Goal: Information Seeking & Learning: Learn about a topic

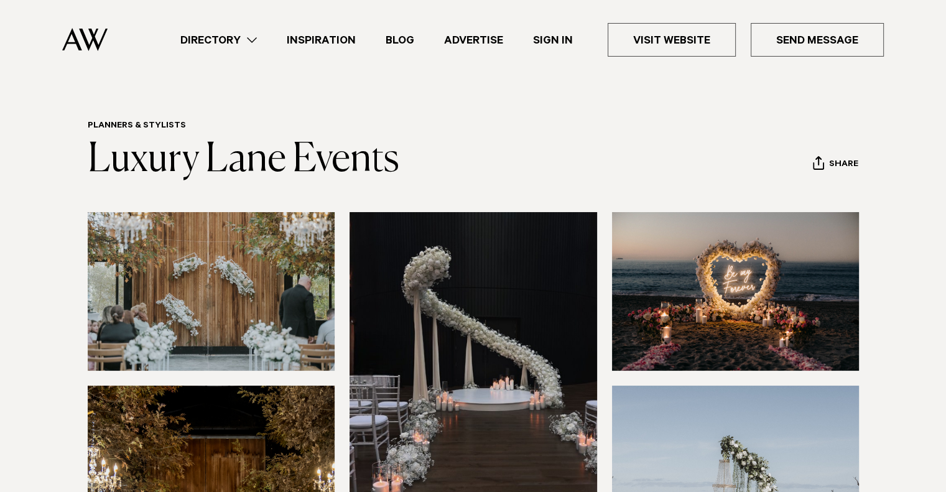
scroll to position [12, 0]
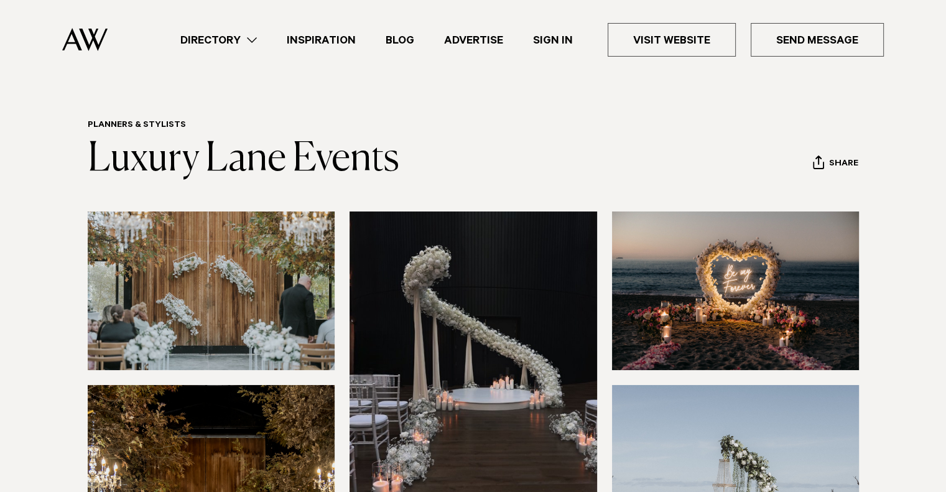
click at [231, 41] on link "Directory" at bounding box center [218, 40] width 106 height 17
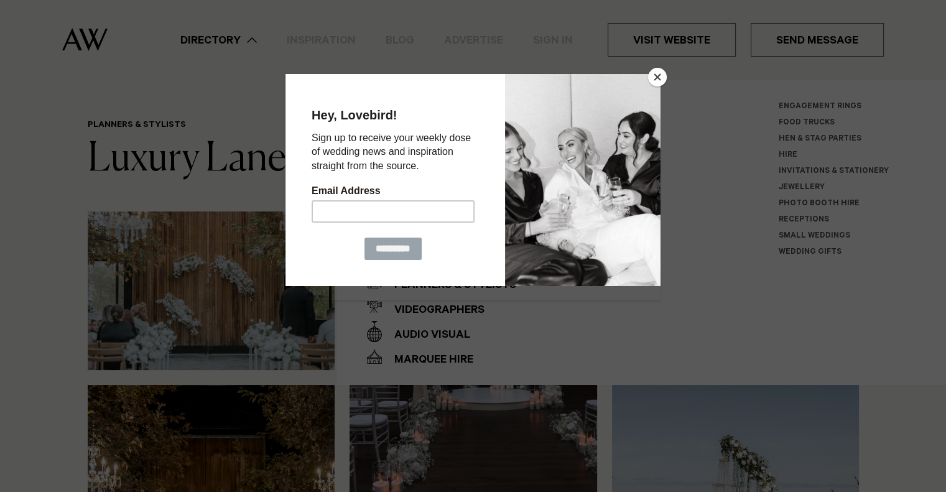
click at [659, 75] on button "Close" at bounding box center [657, 77] width 19 height 19
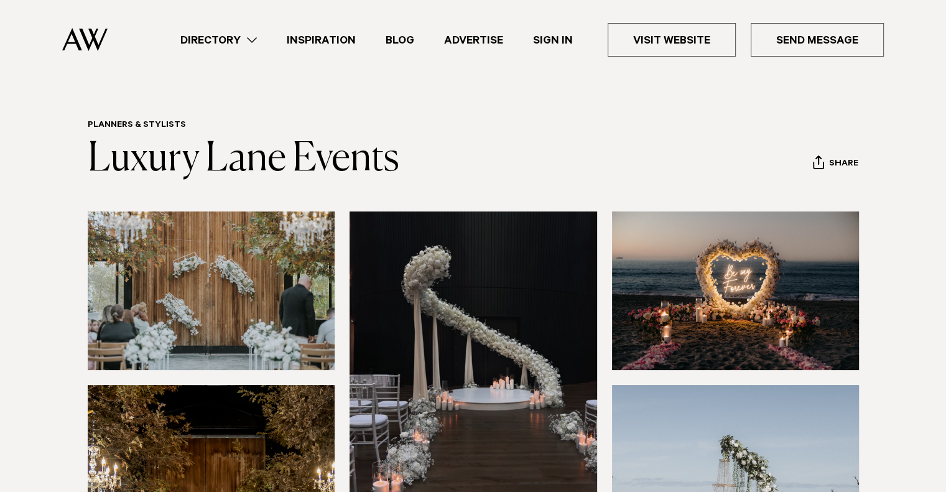
click at [210, 35] on link "Directory" at bounding box center [218, 40] width 106 height 17
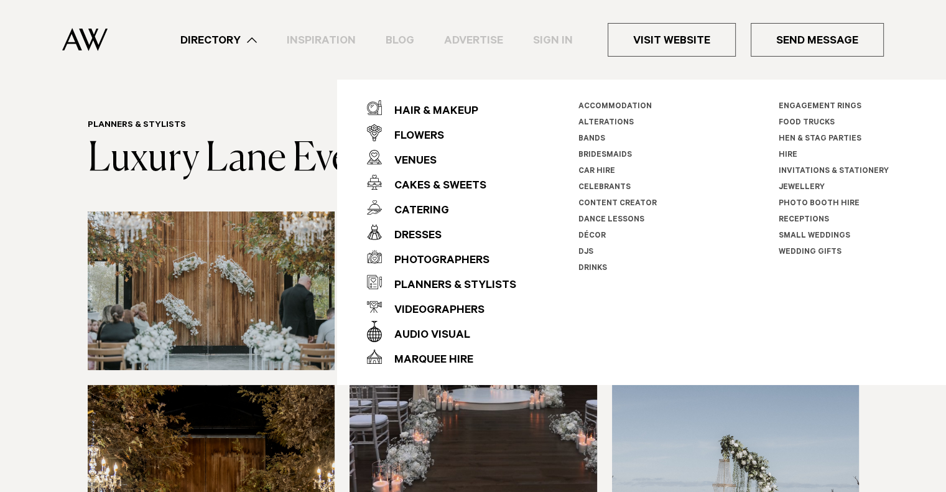
click at [433, 334] on div "Audio Visual" at bounding box center [426, 335] width 88 height 25
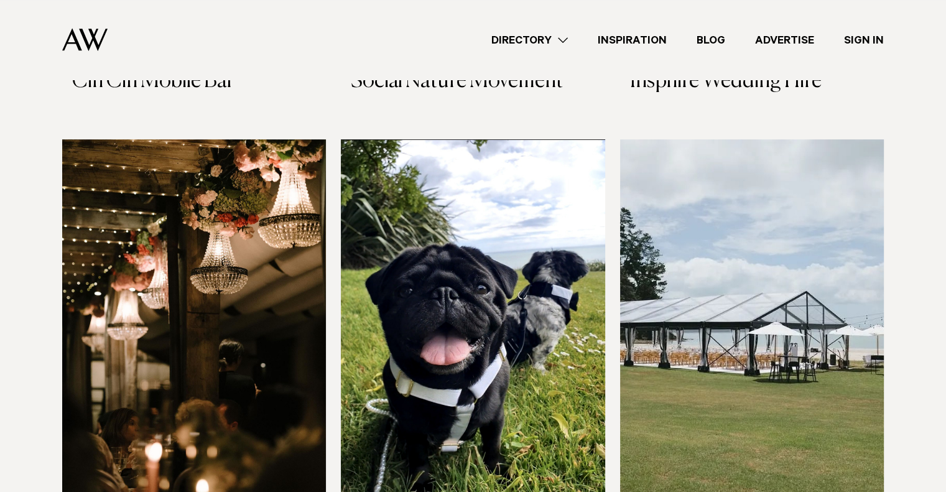
scroll to position [320, 0]
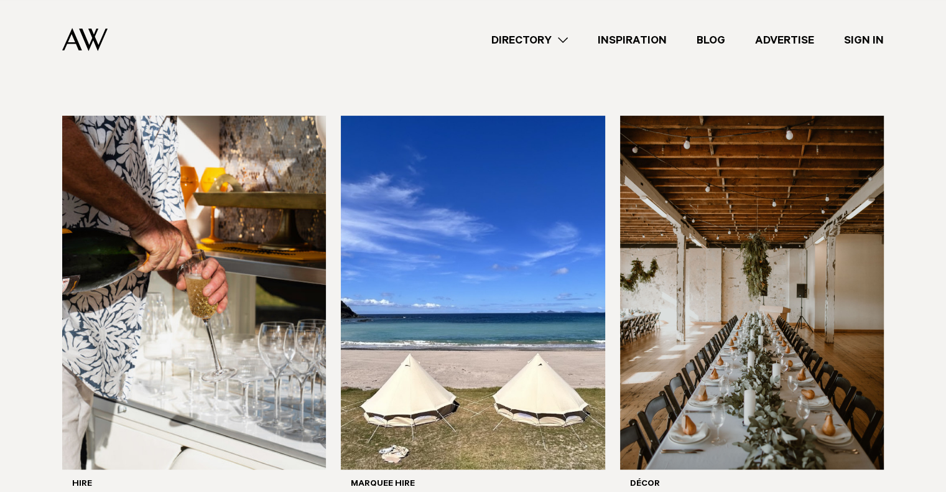
click at [545, 30] on div "Directory Hair & Makeup Flowers Venues Cakes & Sweets" at bounding box center [501, 40] width 766 height 80
click at [538, 40] on link "Directory" at bounding box center [529, 40] width 106 height 17
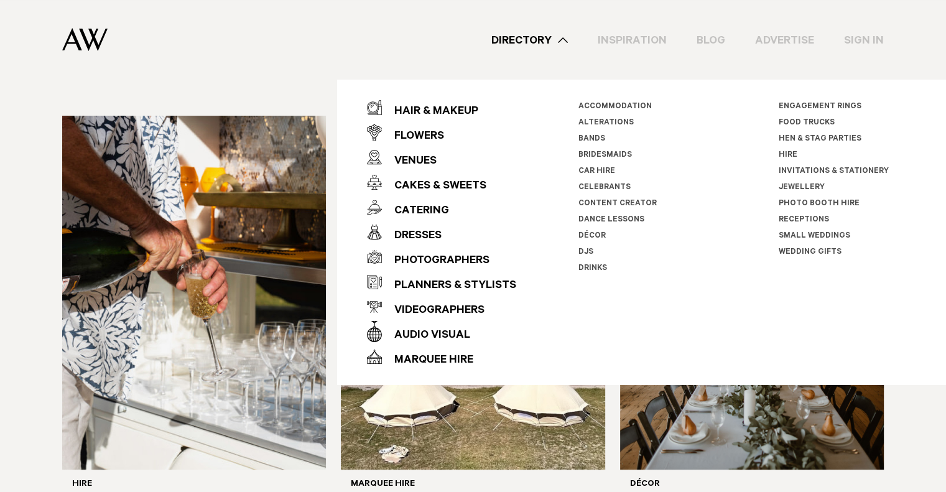
click at [592, 232] on link "Décor" at bounding box center [591, 236] width 27 height 9
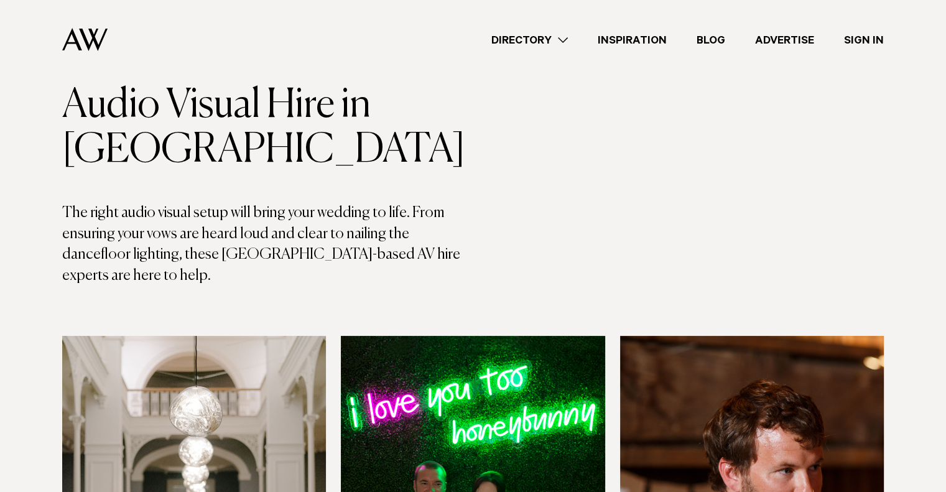
scroll to position [7, 0]
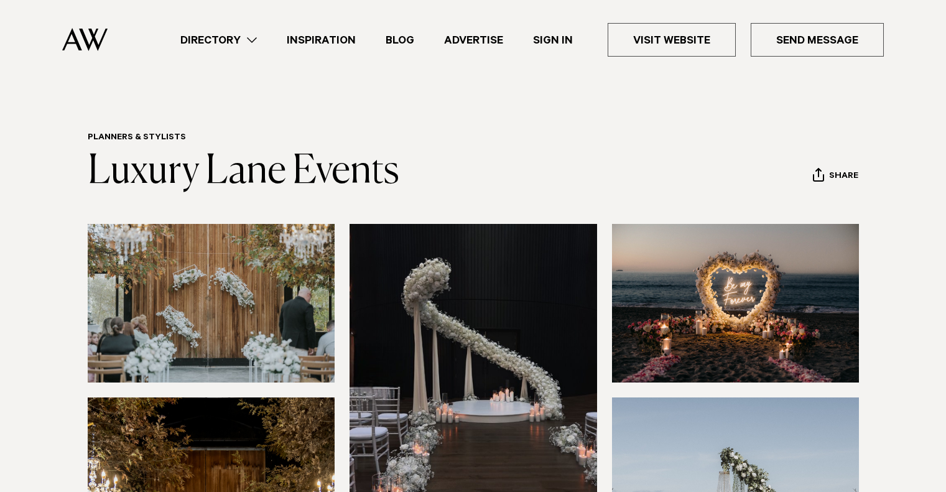
scroll to position [12, 0]
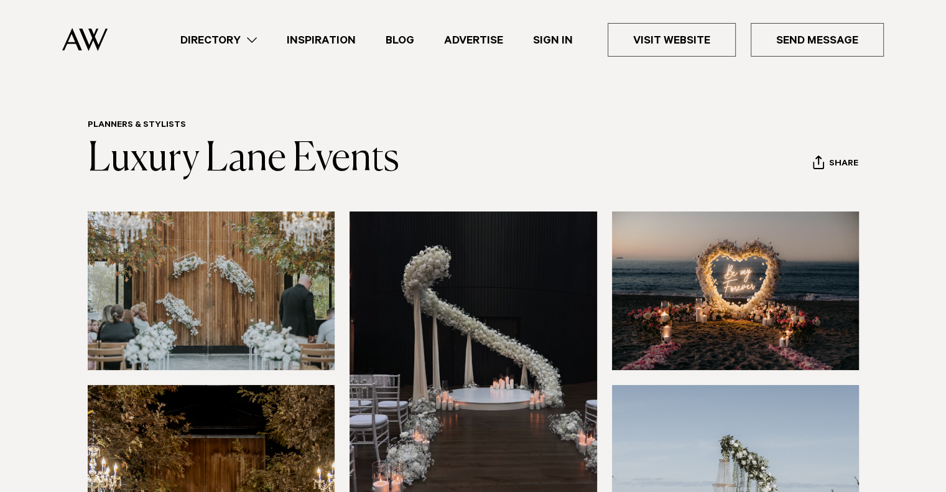
click at [216, 44] on link "Directory" at bounding box center [218, 40] width 106 height 17
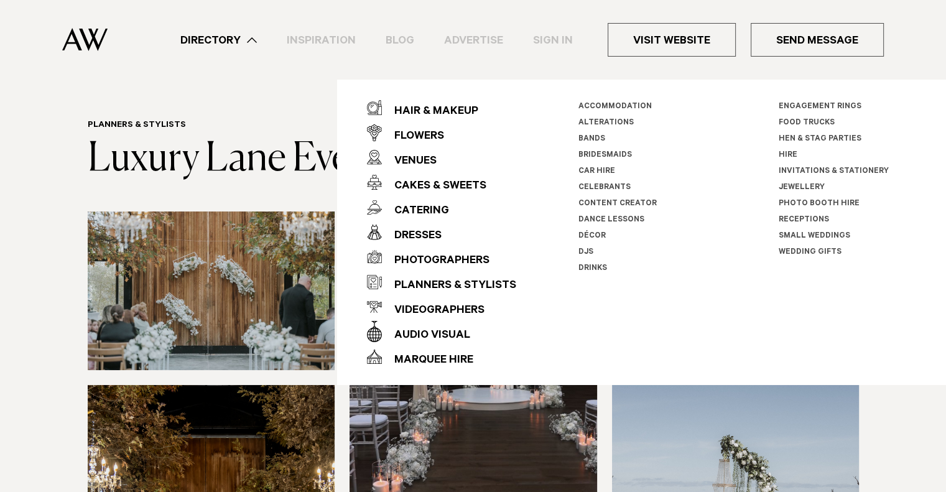
click at [423, 280] on div "Planners & Stylists" at bounding box center [449, 286] width 134 height 25
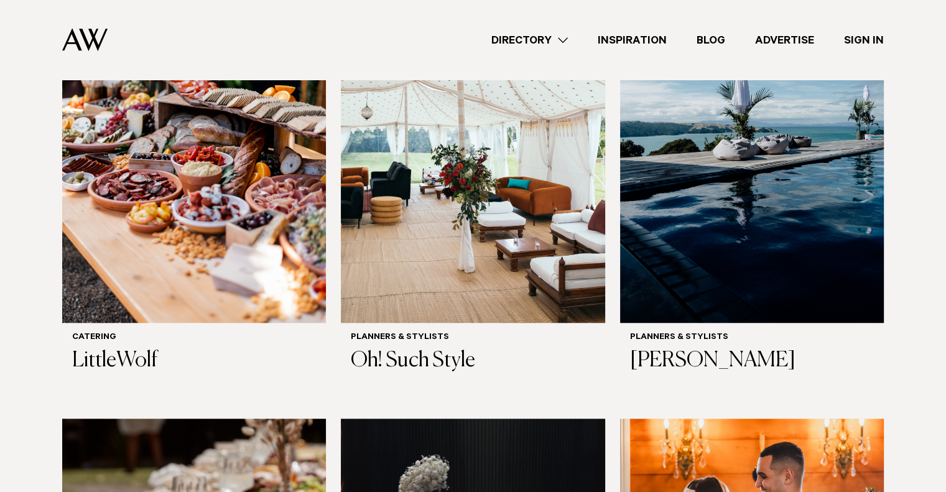
scroll to position [1009, 0]
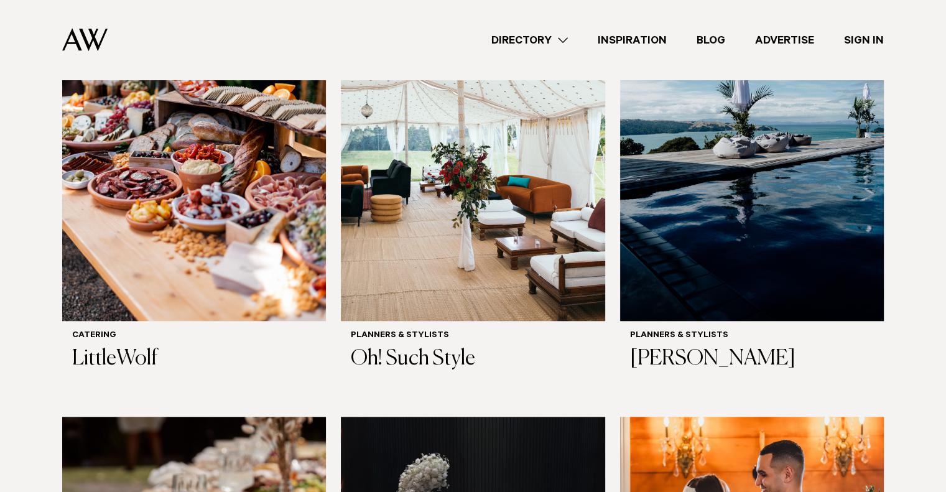
click at [455, 333] on div "Planners & Stylists Oh! Such Style" at bounding box center [473, 351] width 264 height 61
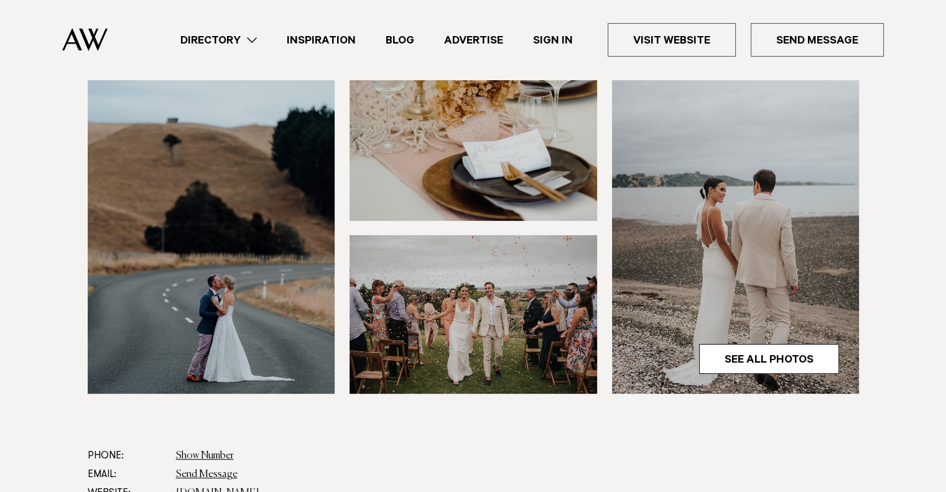
scroll to position [576, 0]
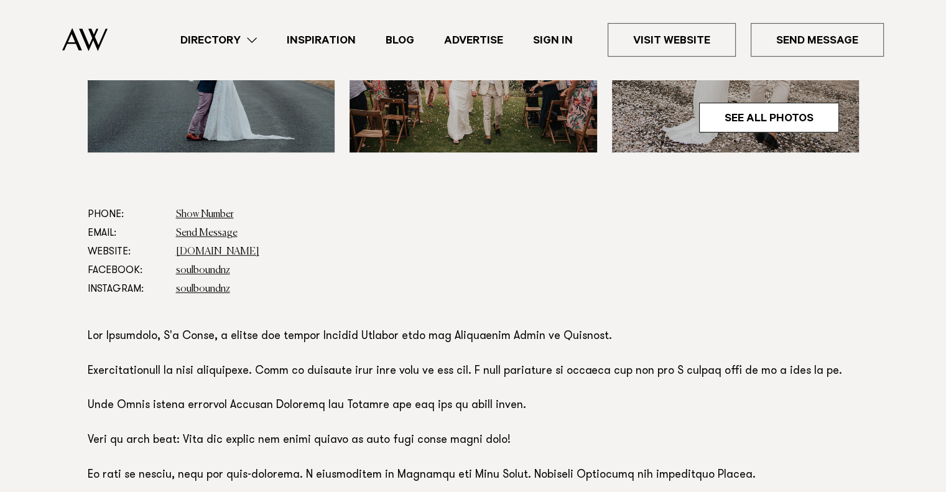
click at [220, 251] on link "www.soulbound.co.nz" at bounding box center [217, 252] width 83 height 10
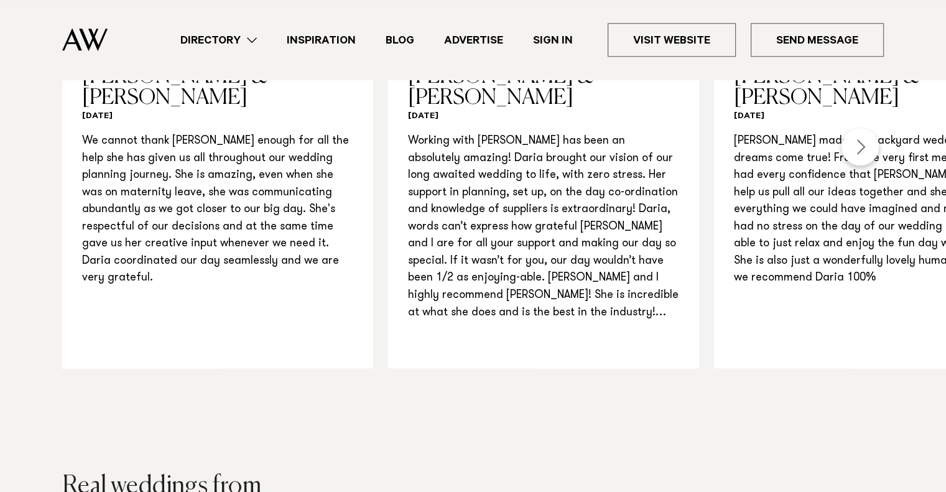
scroll to position [1331, 0]
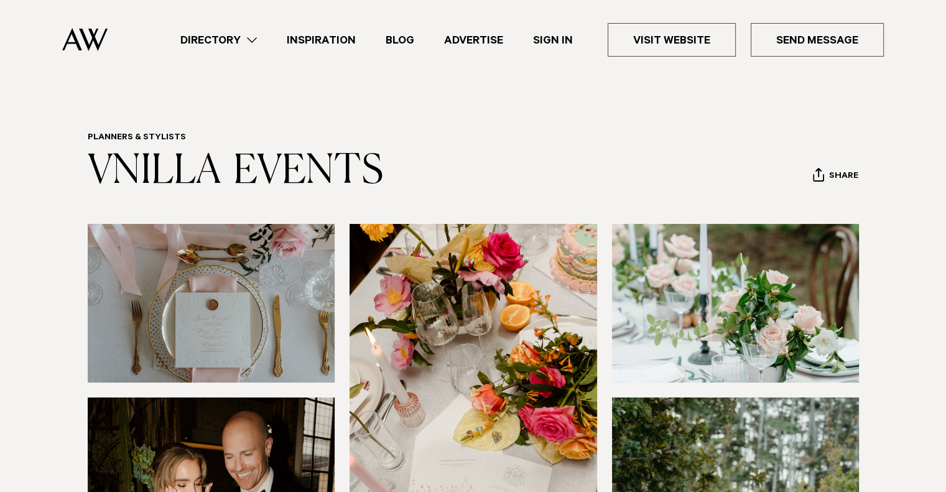
scroll to position [184, 0]
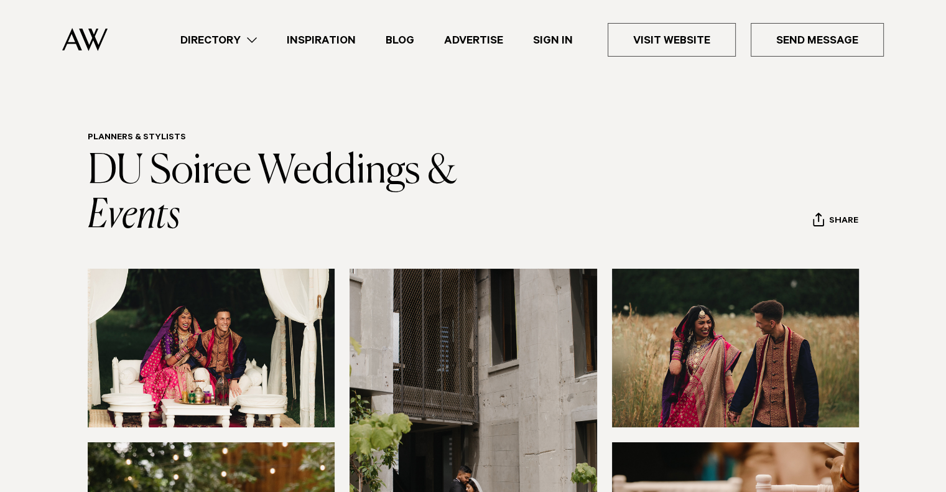
click at [246, 34] on link "Directory" at bounding box center [218, 40] width 106 height 17
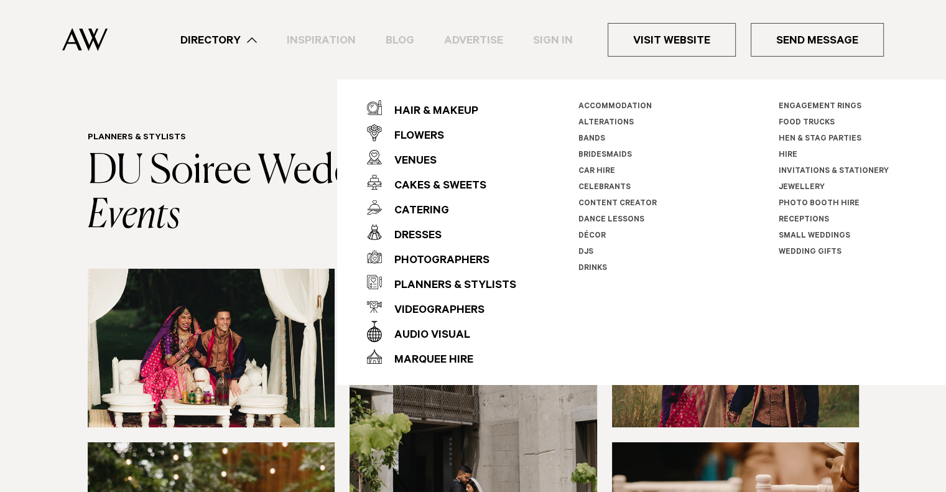
click at [594, 233] on link "Décor" at bounding box center [591, 236] width 27 height 9
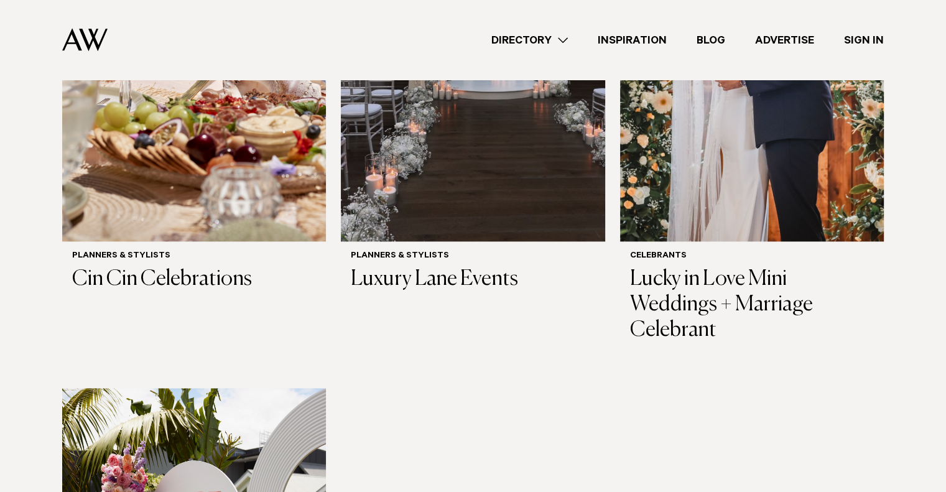
scroll to position [1535, 0]
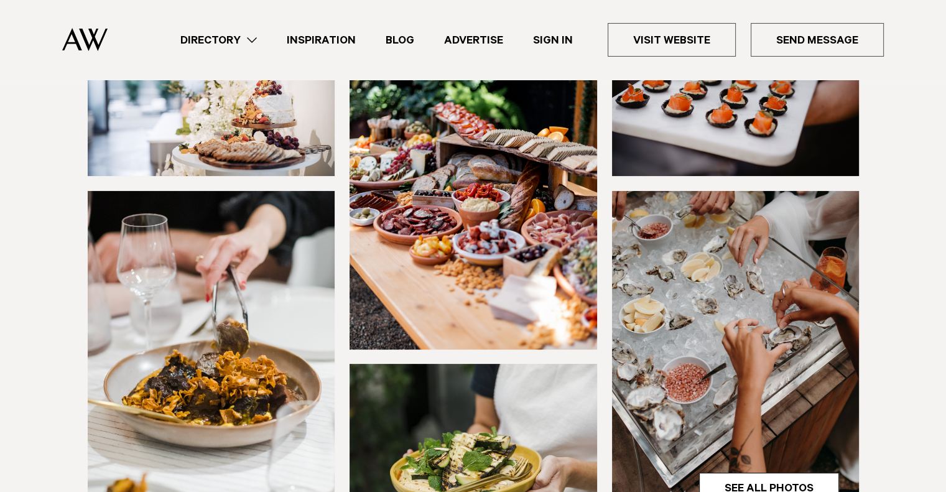
scroll to position [338, 0]
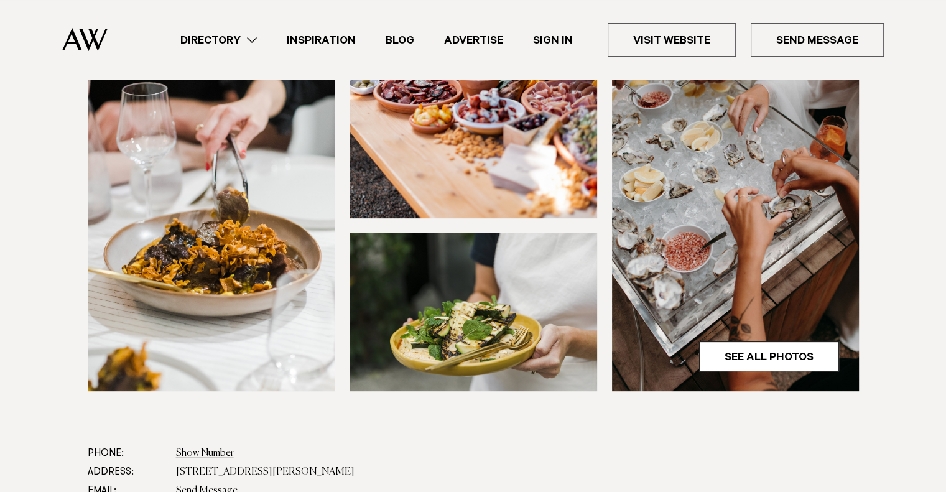
click at [728, 355] on link "See All Photos" at bounding box center [769, 356] width 140 height 30
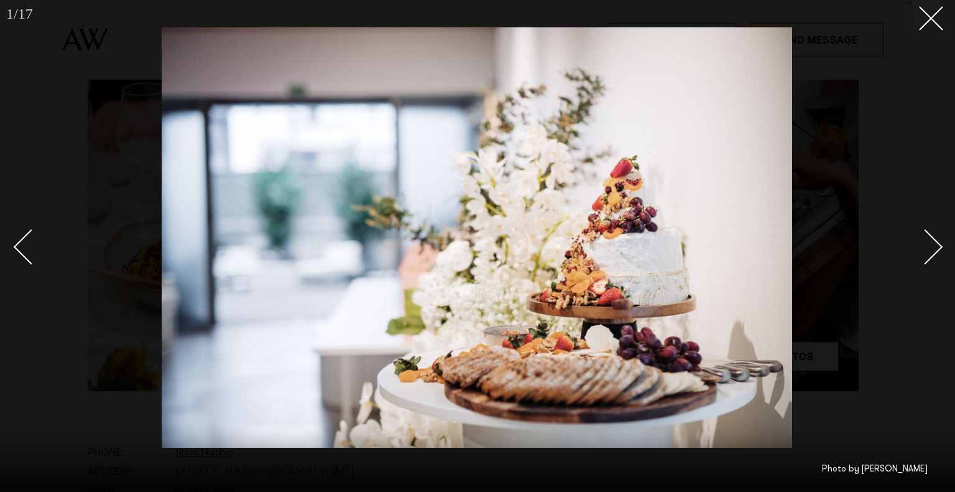
click at [934, 266] on link at bounding box center [919, 246] width 44 height 62
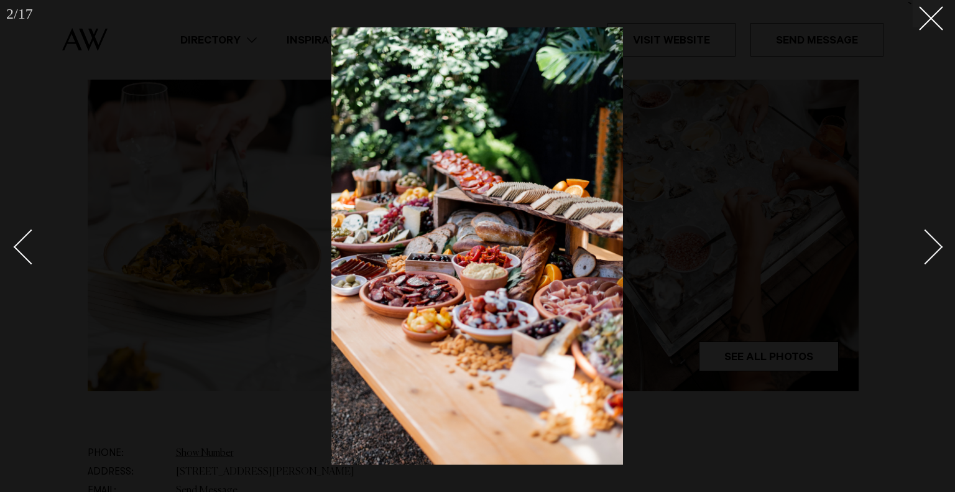
click at [934, 266] on link at bounding box center [919, 246] width 44 height 62
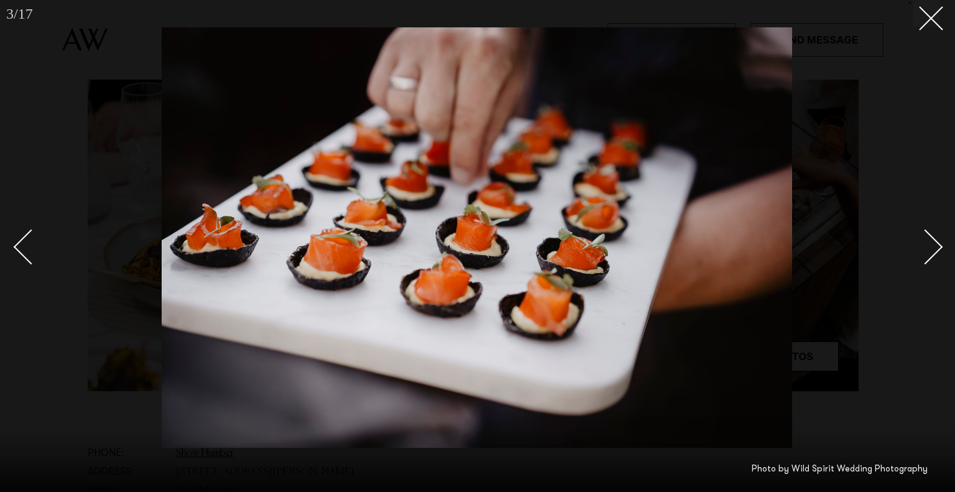
click at [934, 266] on link at bounding box center [919, 246] width 44 height 62
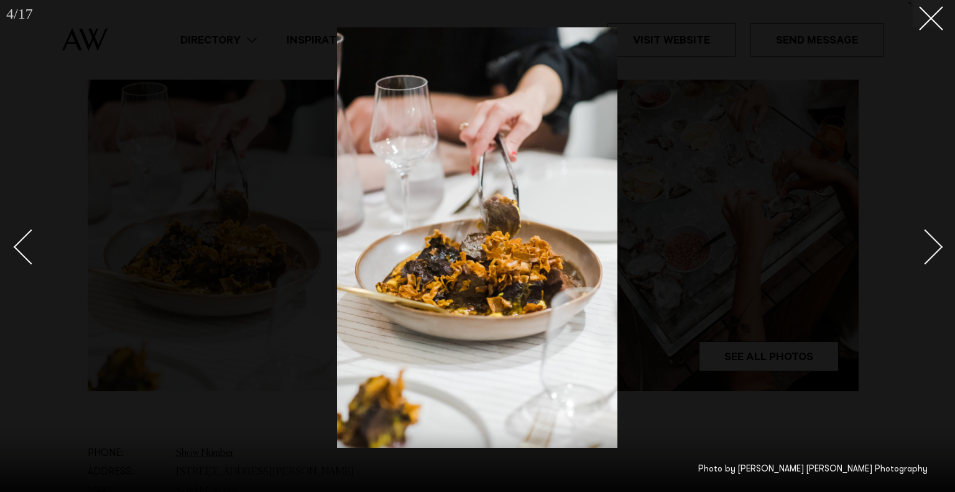
click at [933, 27] on button at bounding box center [926, 13] width 27 height 27
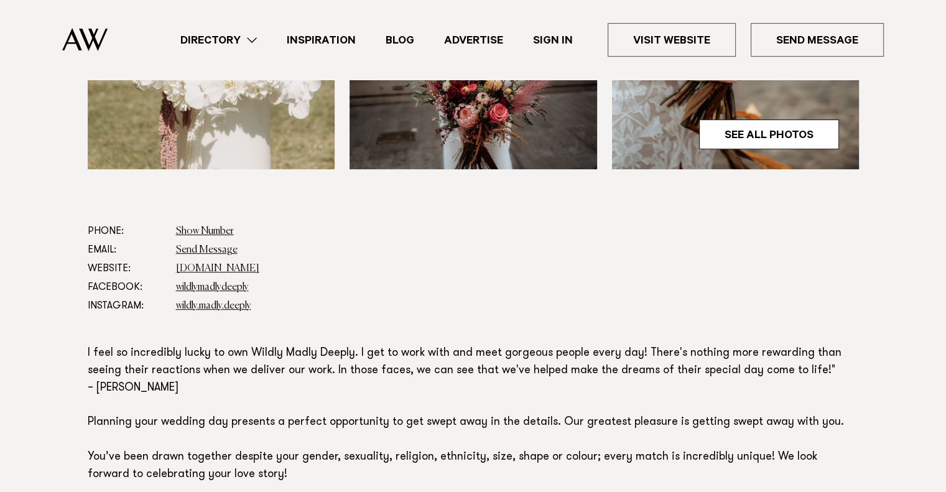
scroll to position [561, 0]
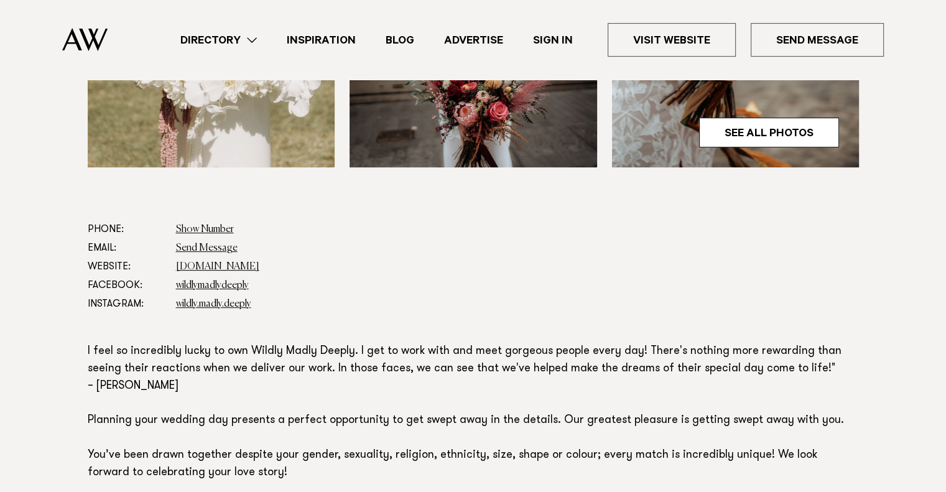
click at [259, 263] on link "www.wildlymadlydeeply.com" at bounding box center [217, 267] width 83 height 10
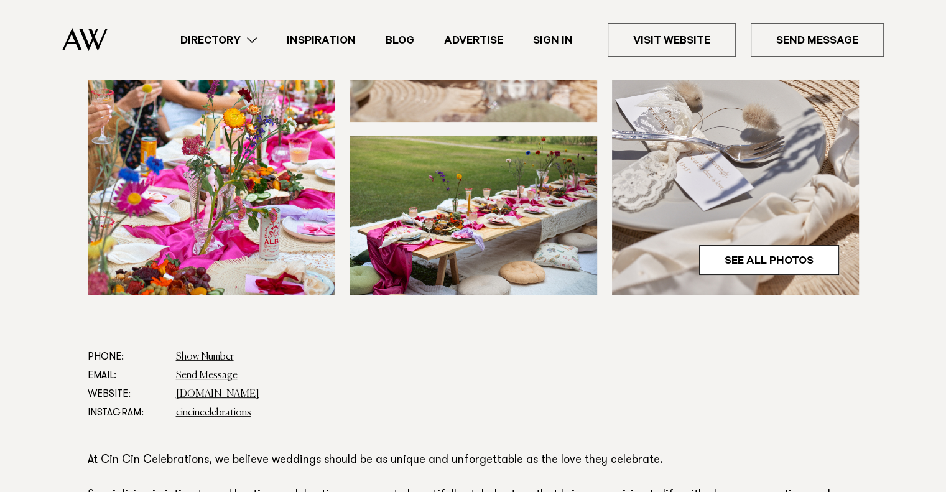
scroll to position [566, 0]
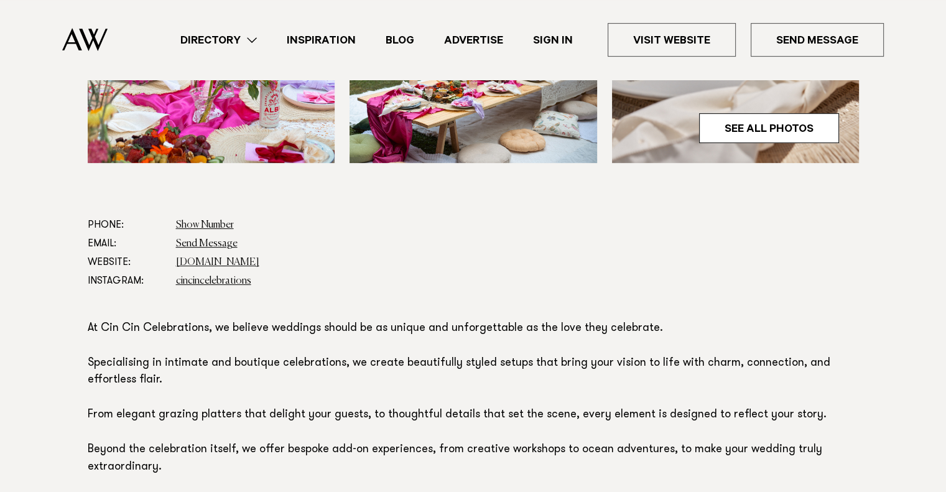
click at [226, 261] on link "[DOMAIN_NAME]" at bounding box center [217, 262] width 83 height 10
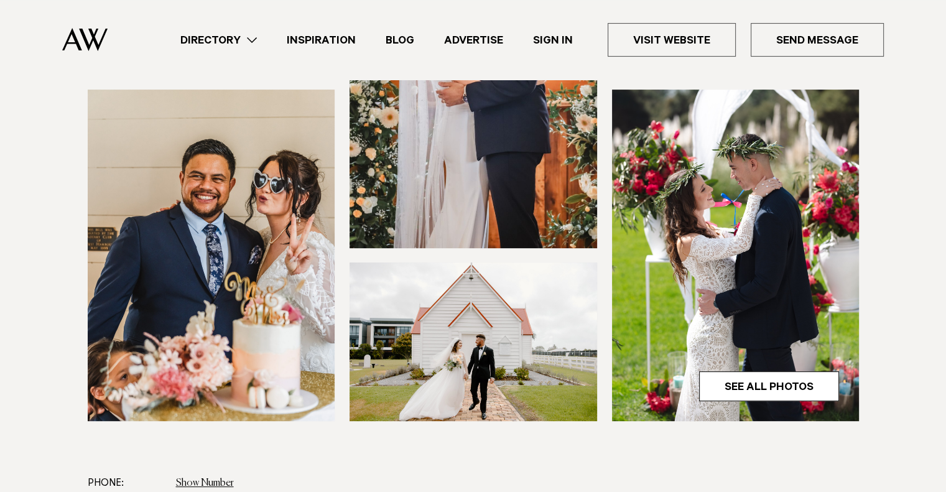
scroll to position [622, 0]
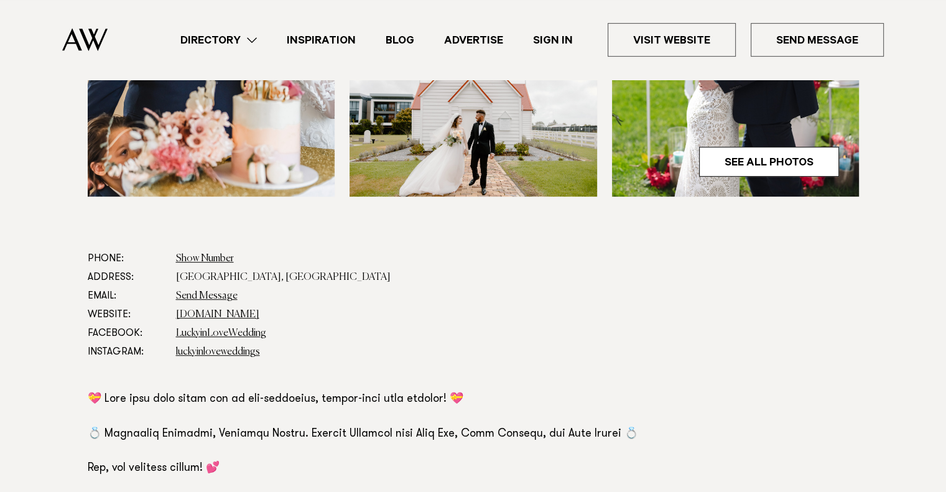
click at [193, 317] on link "[DOMAIN_NAME]" at bounding box center [217, 315] width 83 height 10
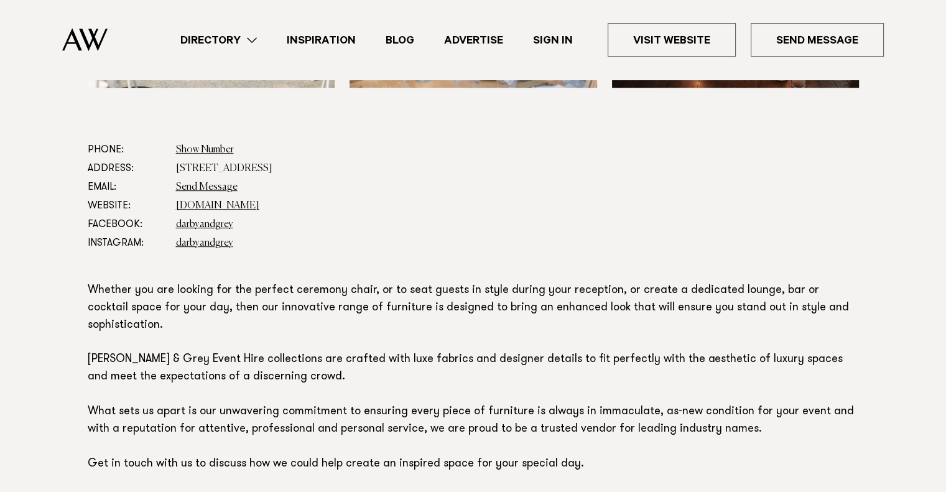
scroll to position [696, 0]
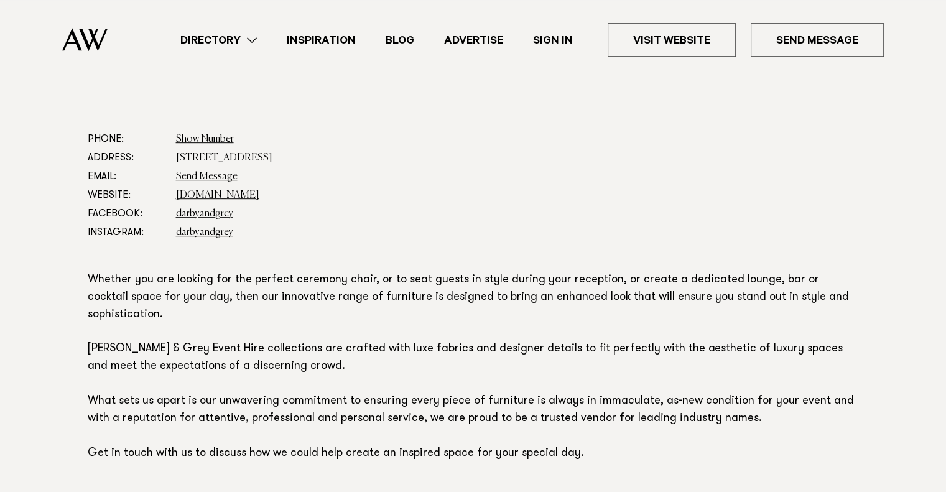
click at [259, 190] on link "www.darbyandgrey.com" at bounding box center [217, 195] width 83 height 10
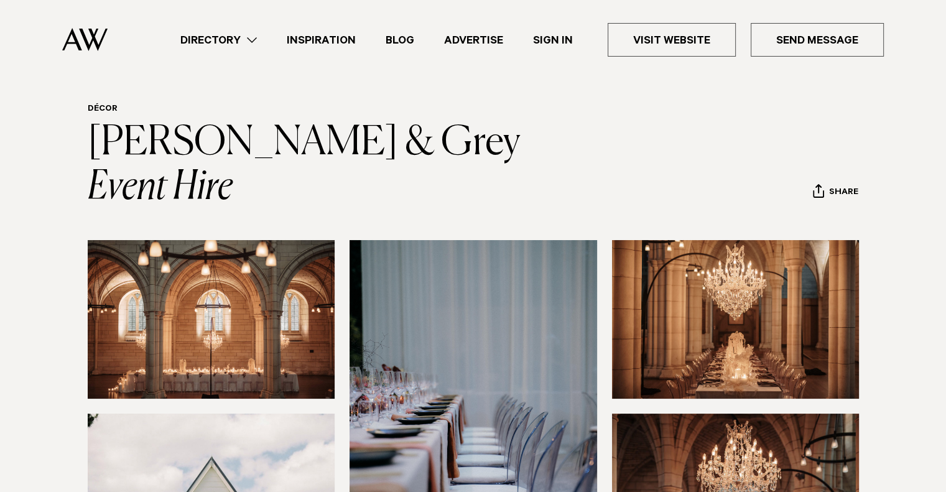
scroll to position [22, 0]
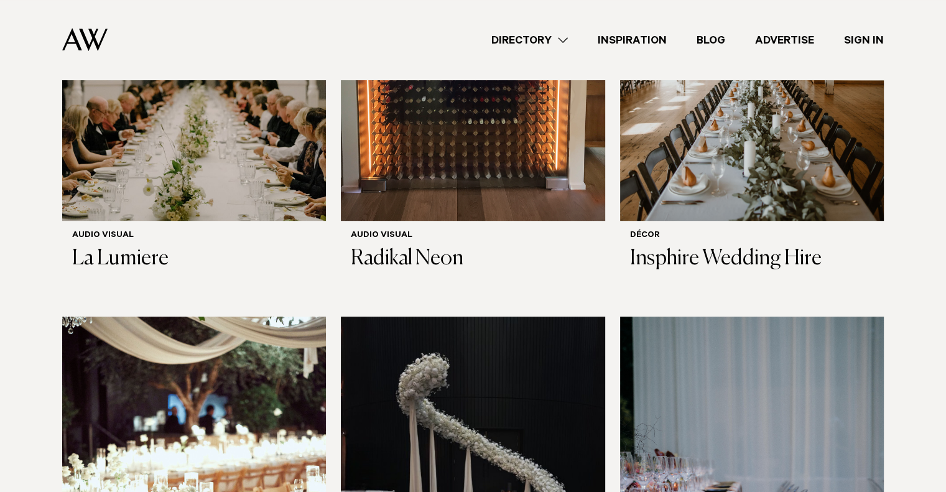
scroll to position [568, 0]
click at [769, 247] on h3 "Insphire Wedding Hire" at bounding box center [752, 259] width 244 height 25
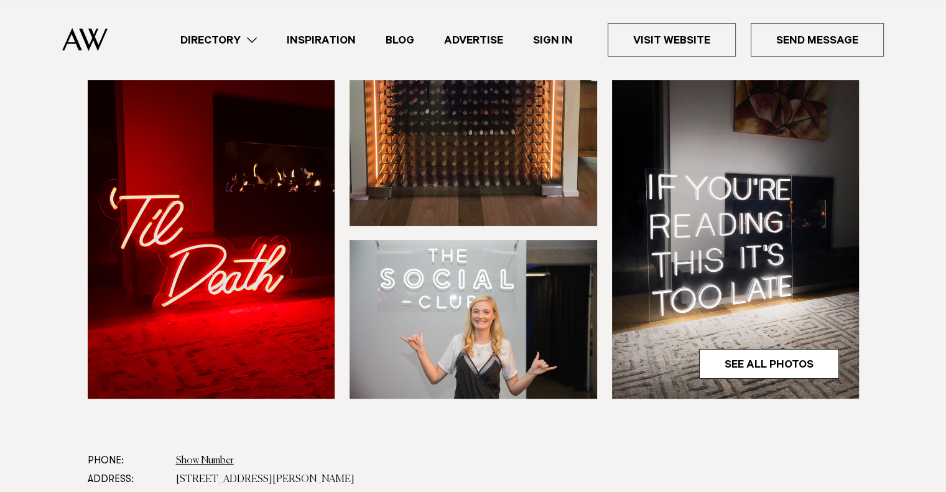
scroll to position [544, 0]
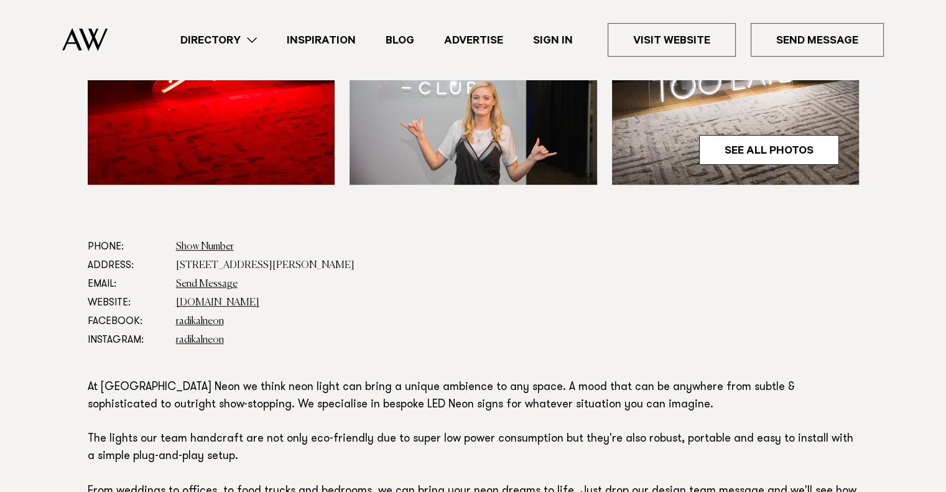
click at [249, 300] on link "[DOMAIN_NAME]" at bounding box center [217, 303] width 83 height 10
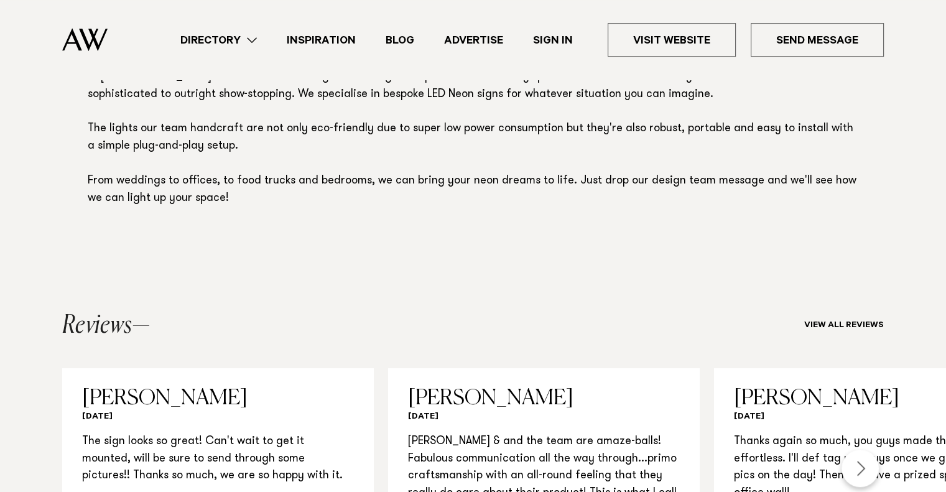
scroll to position [855, 0]
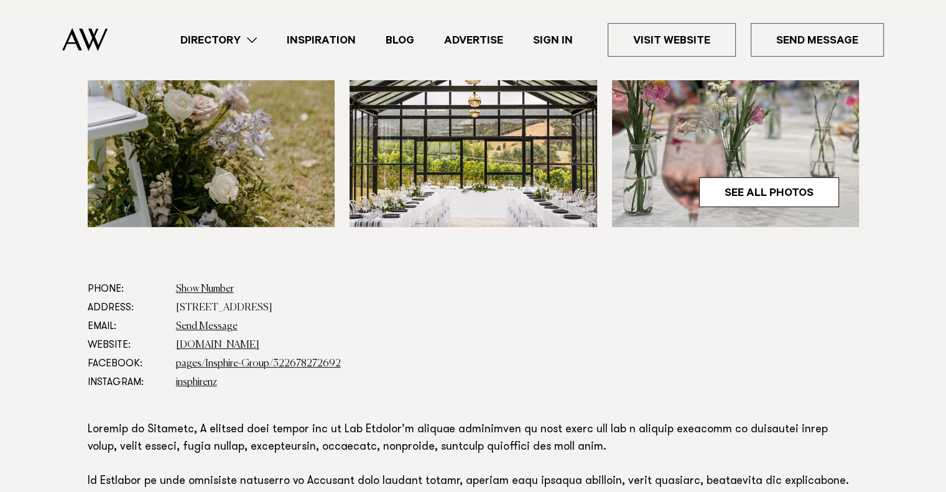
scroll to position [501, 0]
click at [219, 343] on link "[DOMAIN_NAME]" at bounding box center [217, 346] width 83 height 10
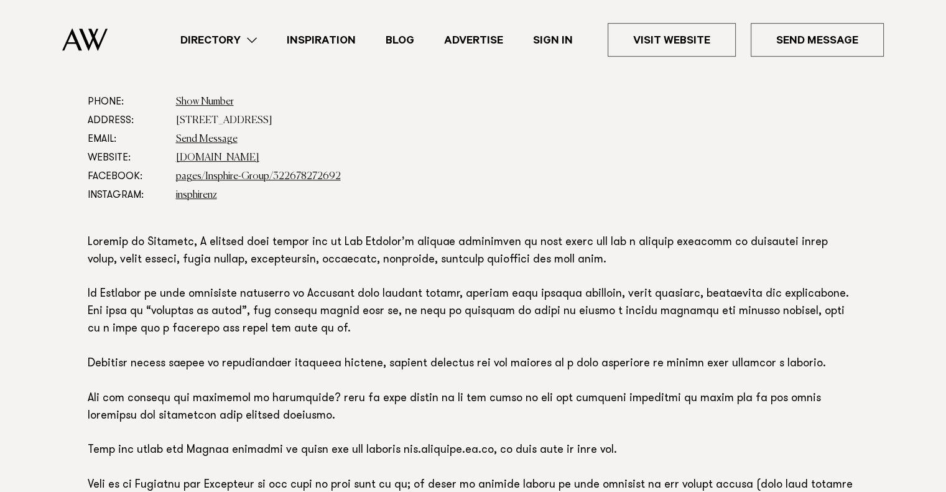
scroll to position [708, 0]
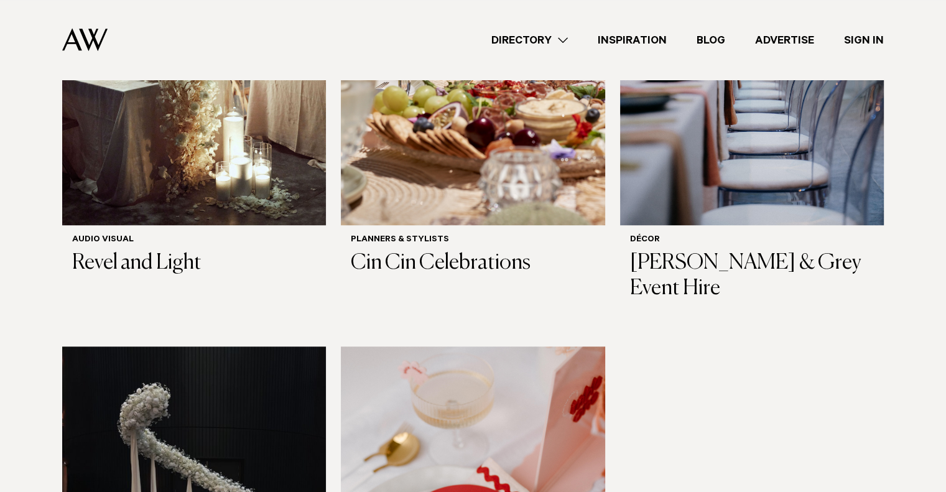
scroll to position [1012, 0]
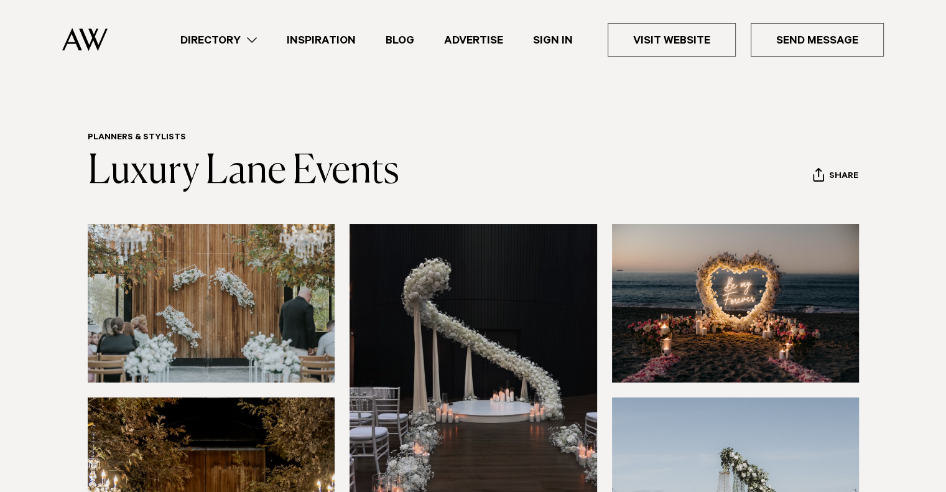
click at [248, 34] on link "Directory" at bounding box center [218, 40] width 106 height 17
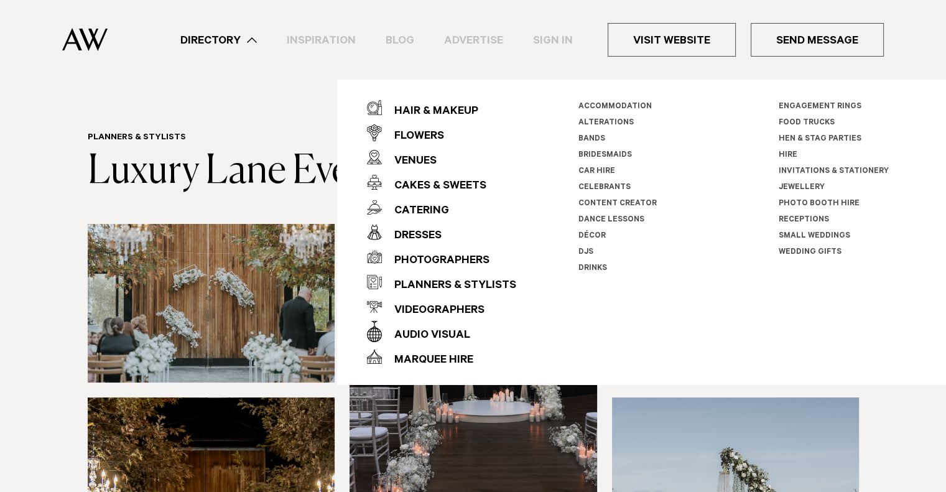
click at [588, 233] on link "Décor" at bounding box center [591, 236] width 27 height 9
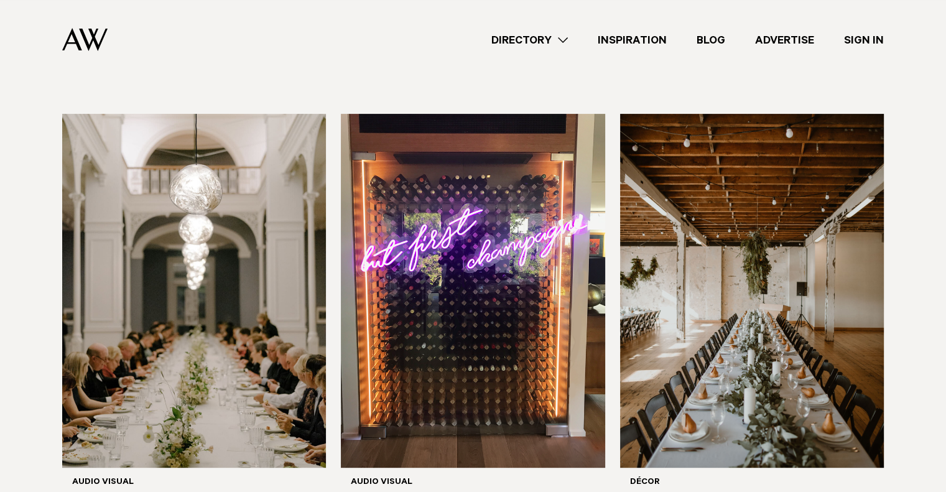
scroll to position [313, 0]
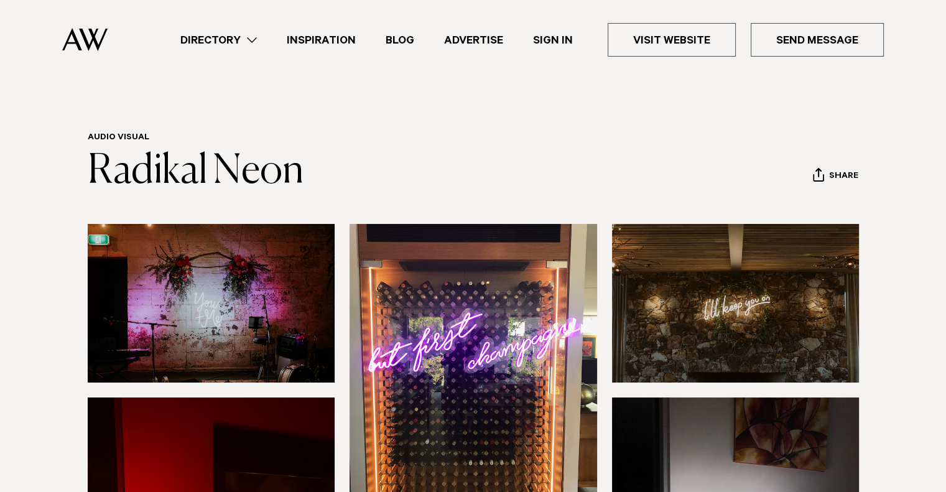
scroll to position [112, 0]
